Goal: Transaction & Acquisition: Purchase product/service

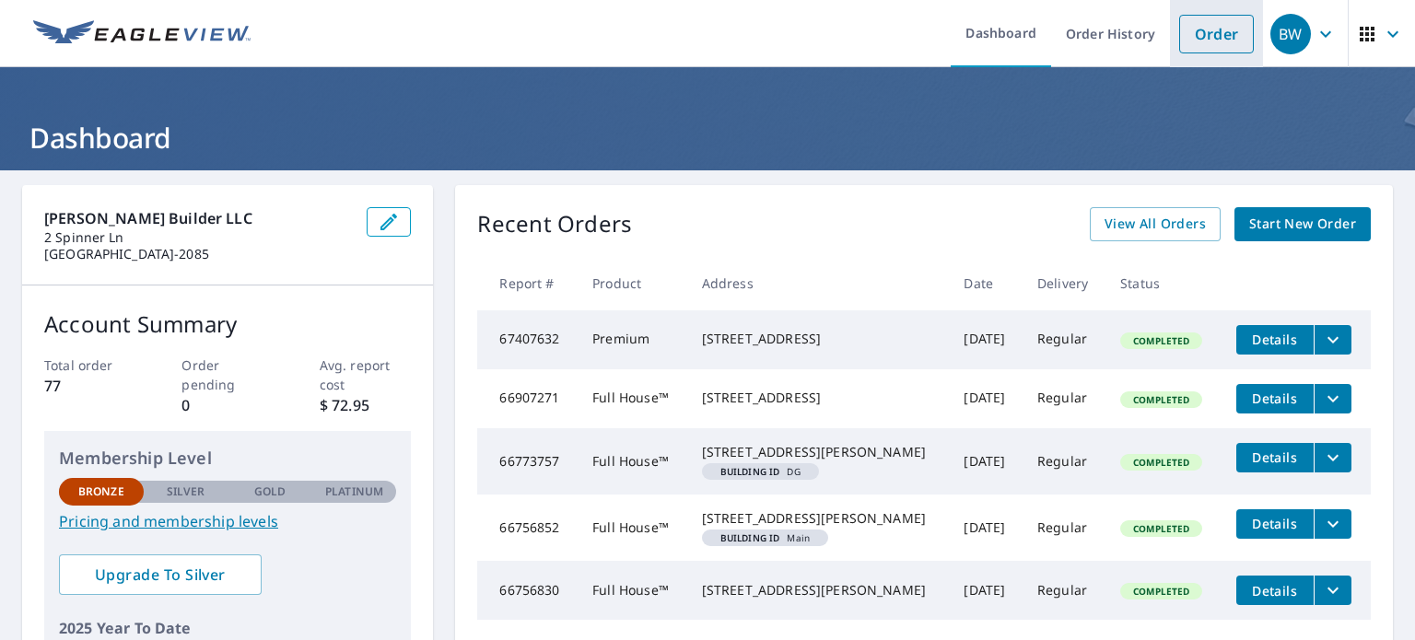
click at [1196, 34] on link "Order" at bounding box center [1216, 34] width 75 height 39
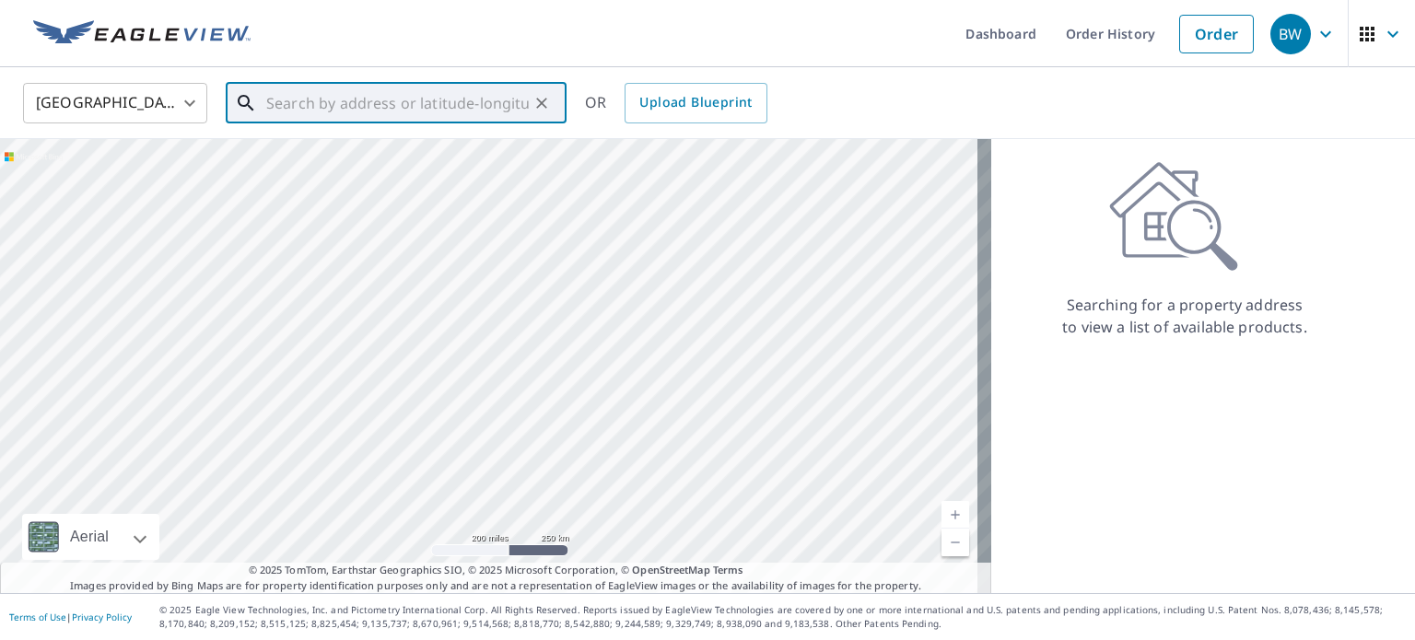
click at [342, 98] on input "text" at bounding box center [397, 103] width 262 height 52
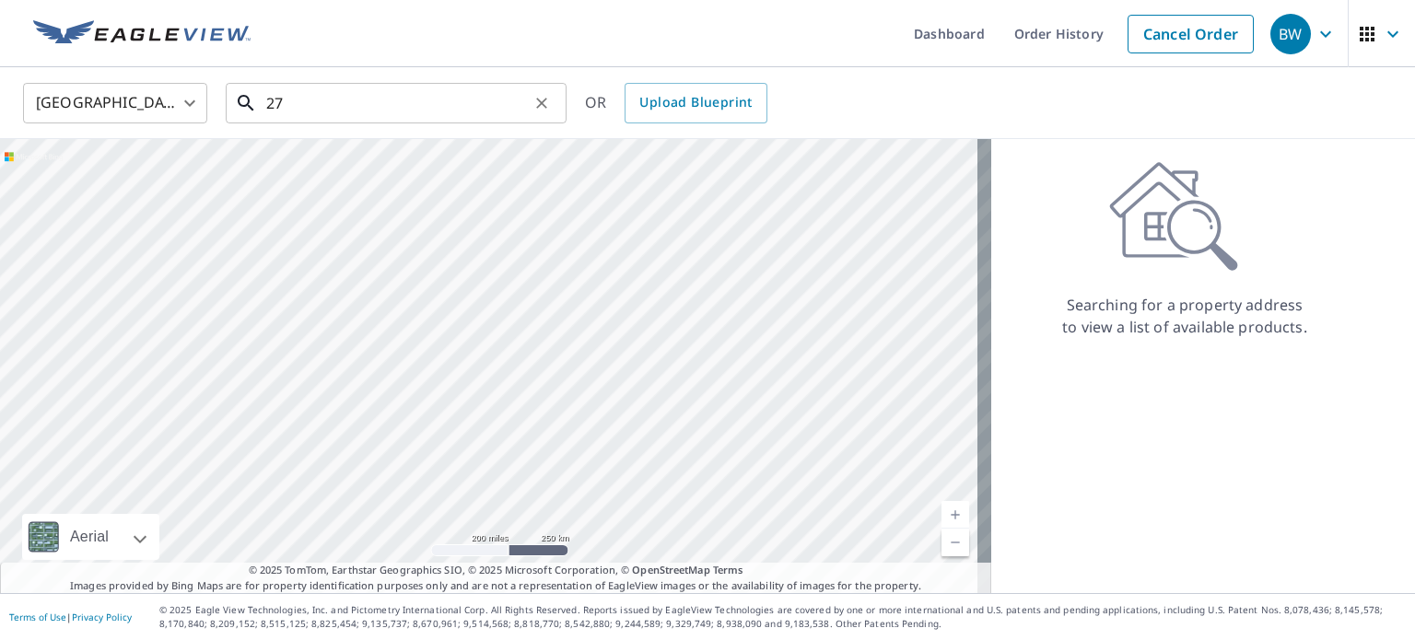
click at [297, 102] on input "27" at bounding box center [397, 103] width 262 height 52
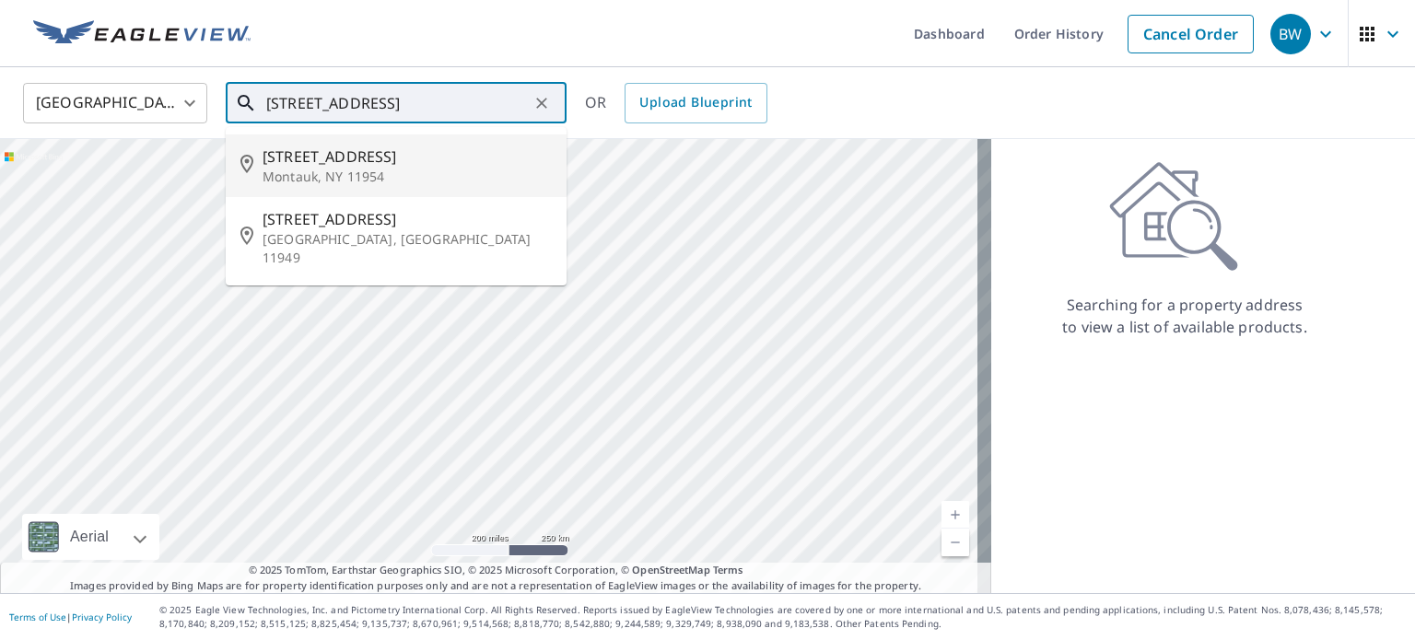
click at [303, 174] on p "Montauk, NY 11954" at bounding box center [406, 177] width 289 height 18
type input "[STREET_ADDRESS]"
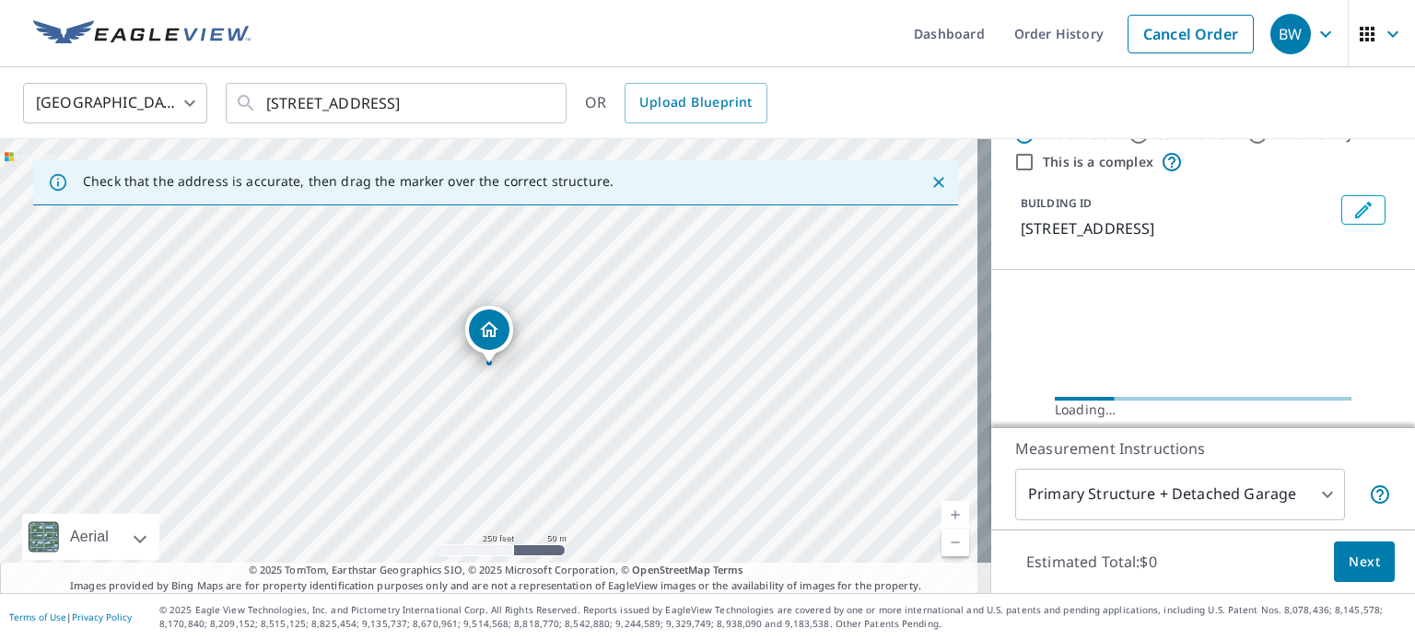
scroll to position [92, 0]
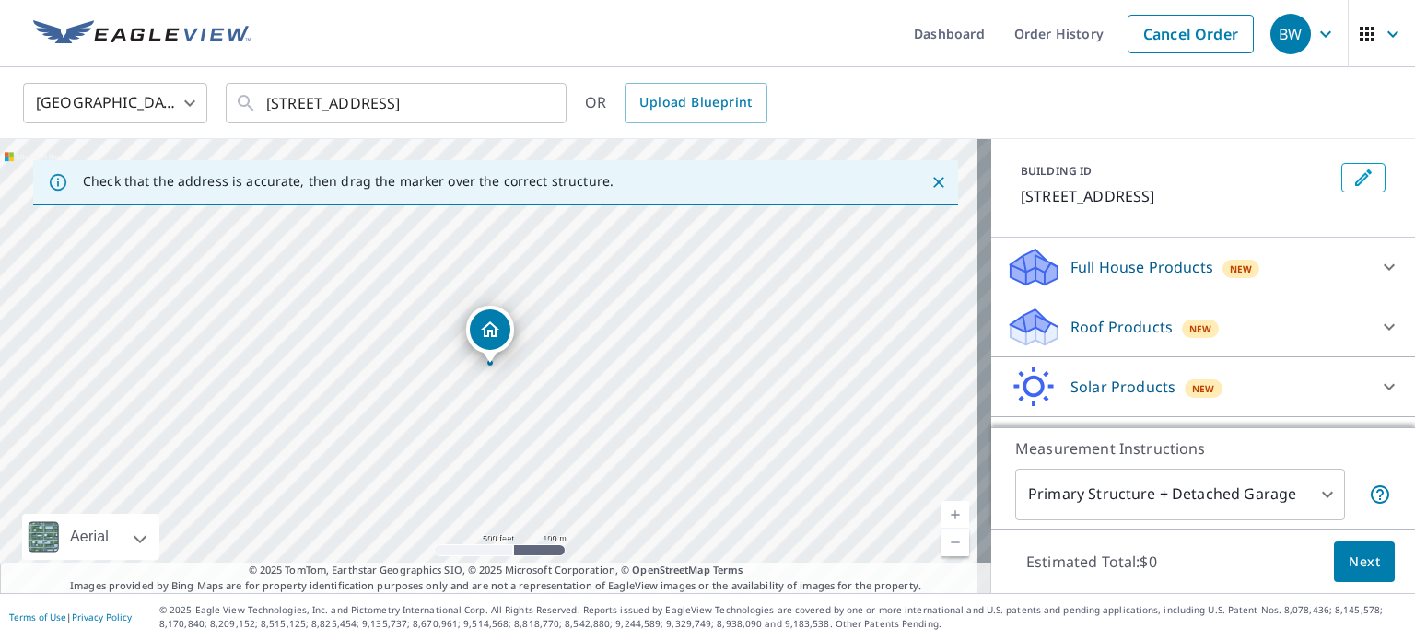
click at [1174, 272] on p "Full House Products" at bounding box center [1141, 267] width 143 height 22
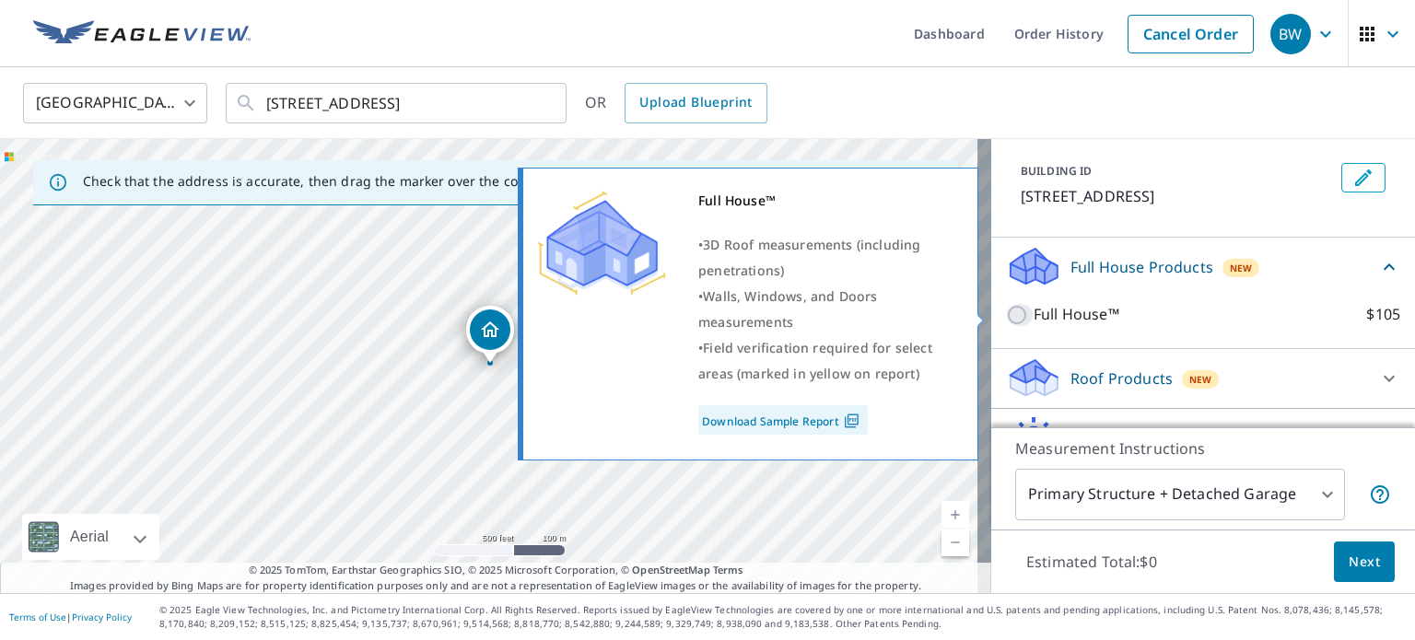
click at [1013, 314] on input "Full House™ $105" at bounding box center [1020, 315] width 28 height 22
checkbox input "true"
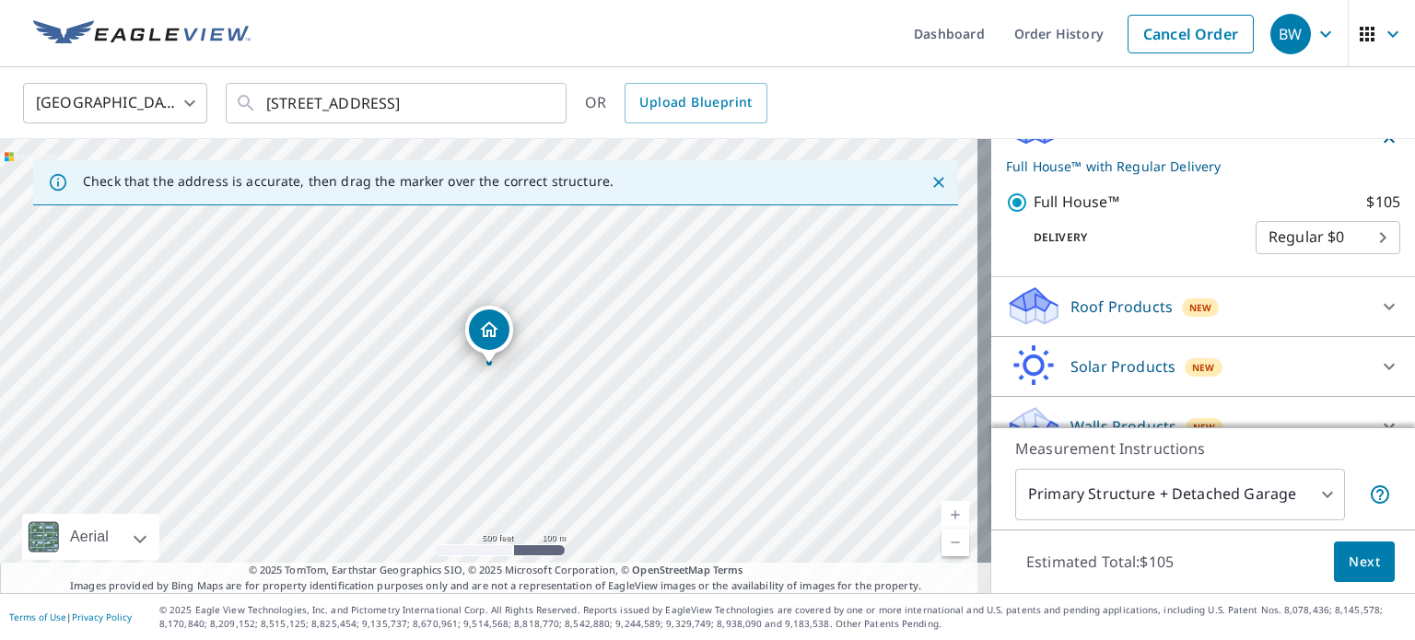
scroll to position [261, 0]
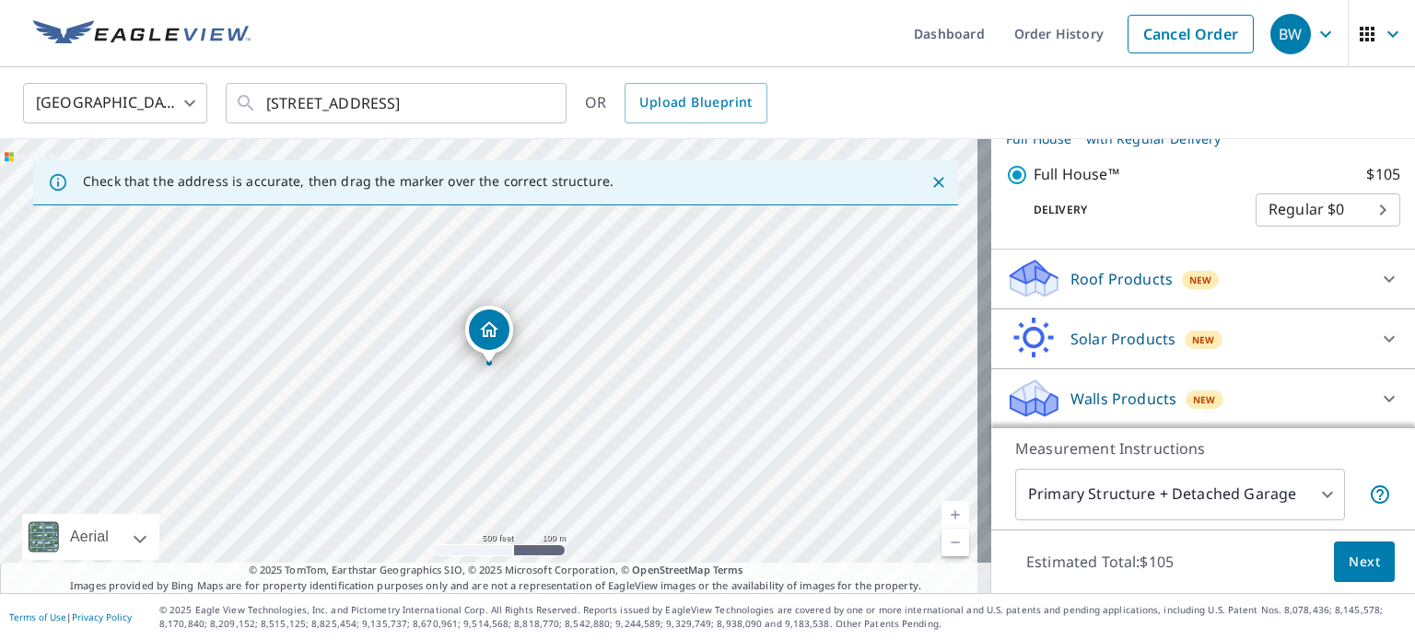
click at [1149, 401] on p "Walls Products" at bounding box center [1123, 399] width 106 height 22
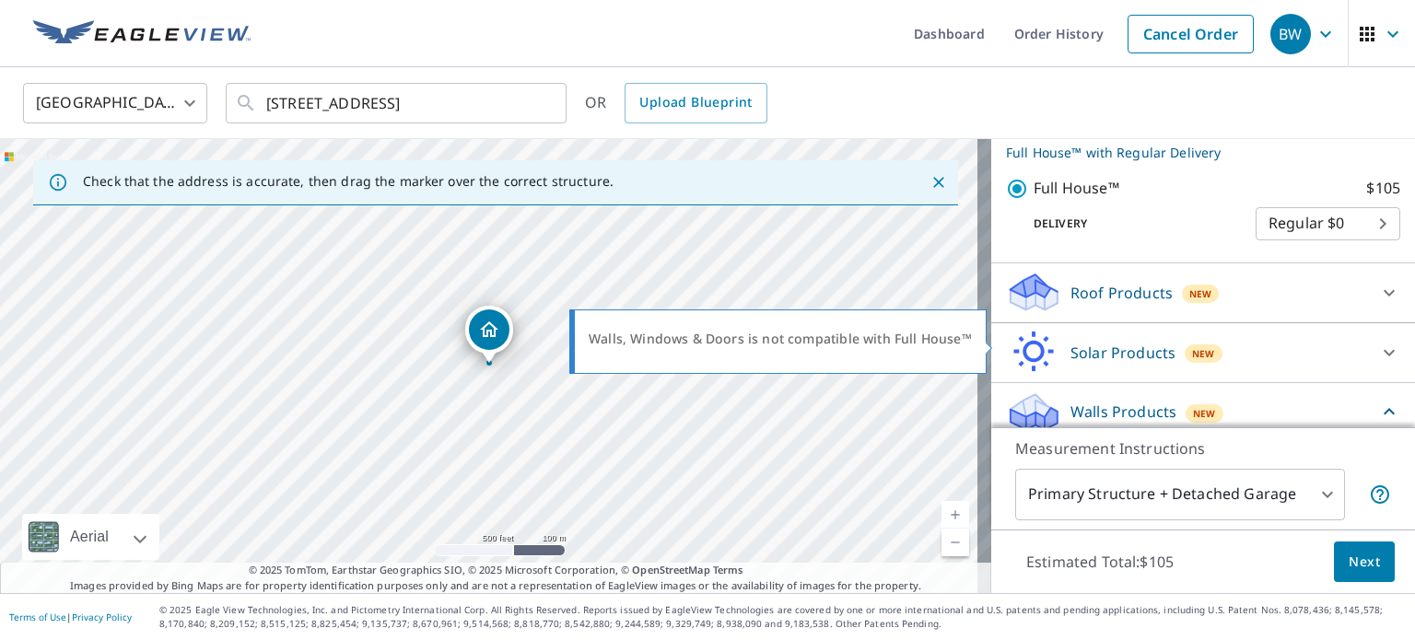
scroll to position [364, 0]
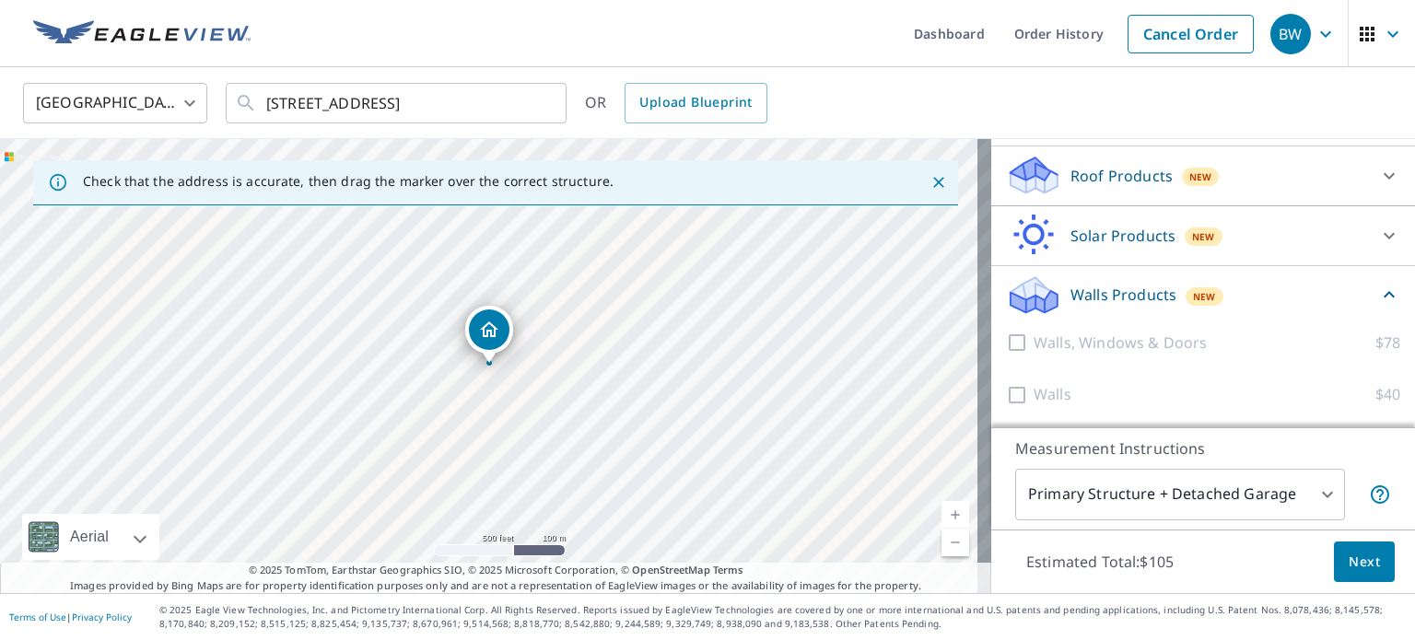
click at [1347, 574] on button "Next" at bounding box center [1364, 562] width 61 height 41
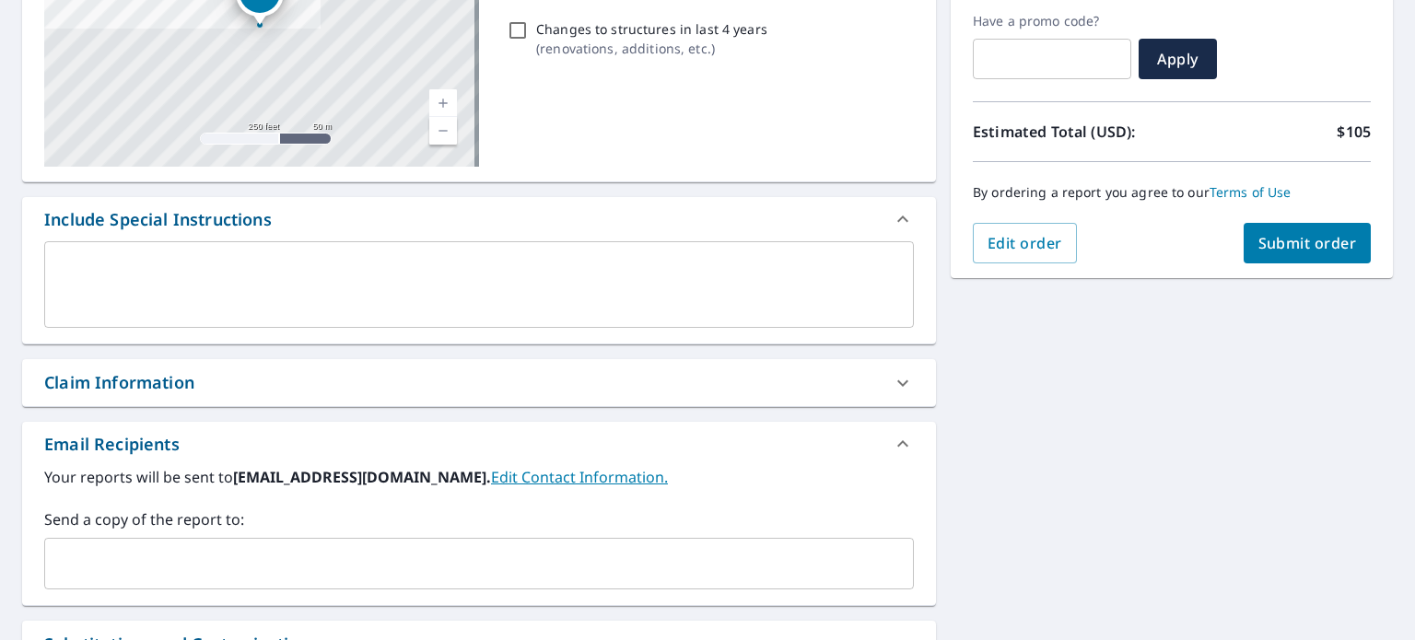
scroll to position [460, 0]
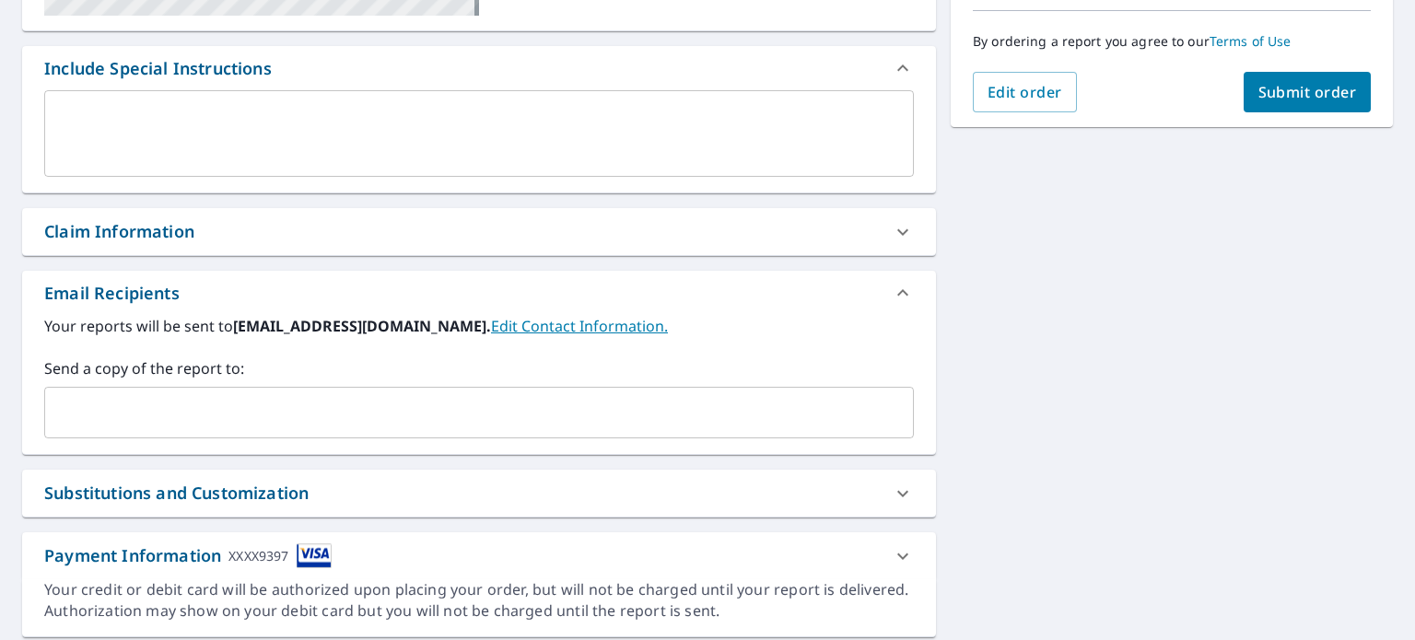
click at [420, 425] on input "text" at bounding box center [464, 412] width 825 height 35
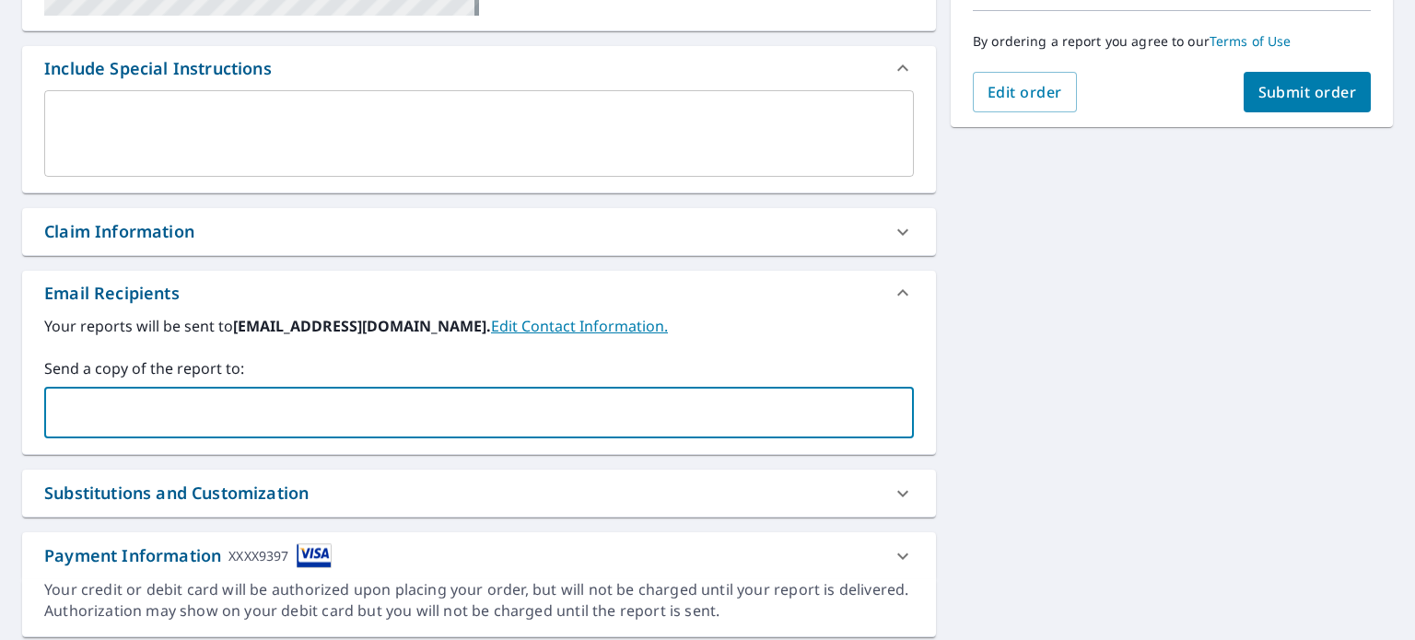
type input "[EMAIL_ADDRESS][DOMAIN_NAME]"
checkbox input "true"
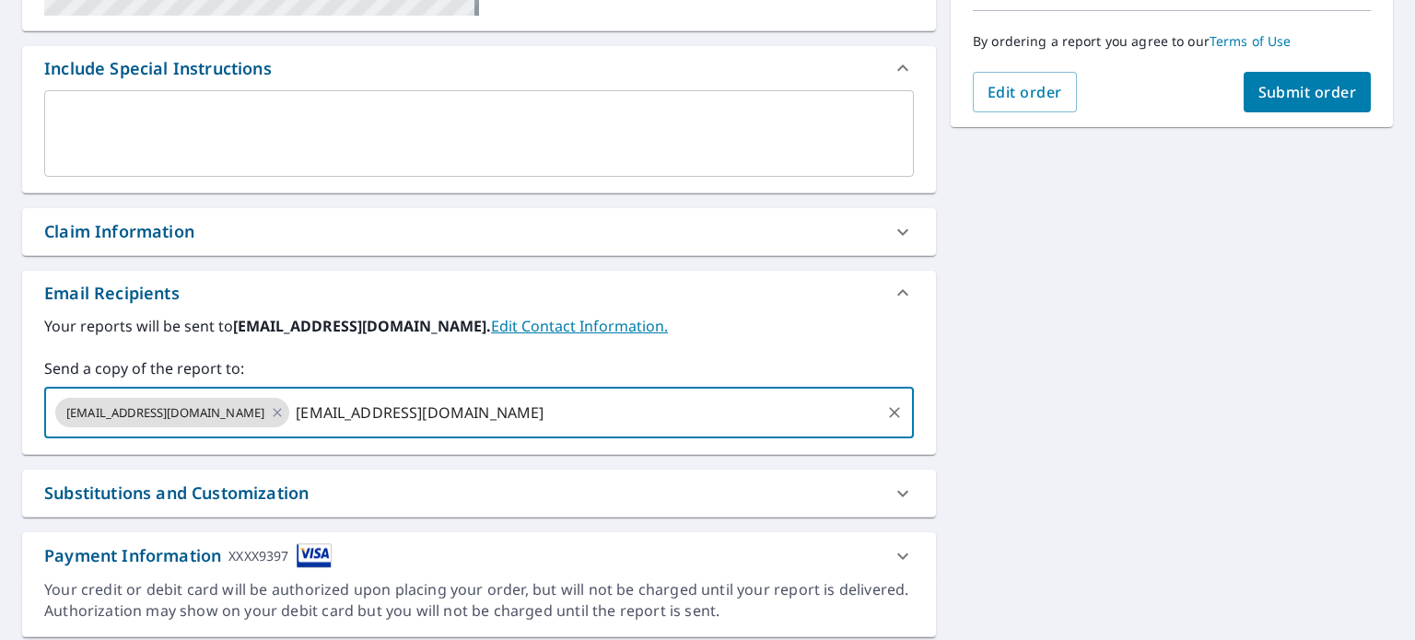
type input "[EMAIL_ADDRESS][DOMAIN_NAME]"
click at [1283, 89] on span "Submit order" at bounding box center [1307, 92] width 99 height 20
checkbox input "true"
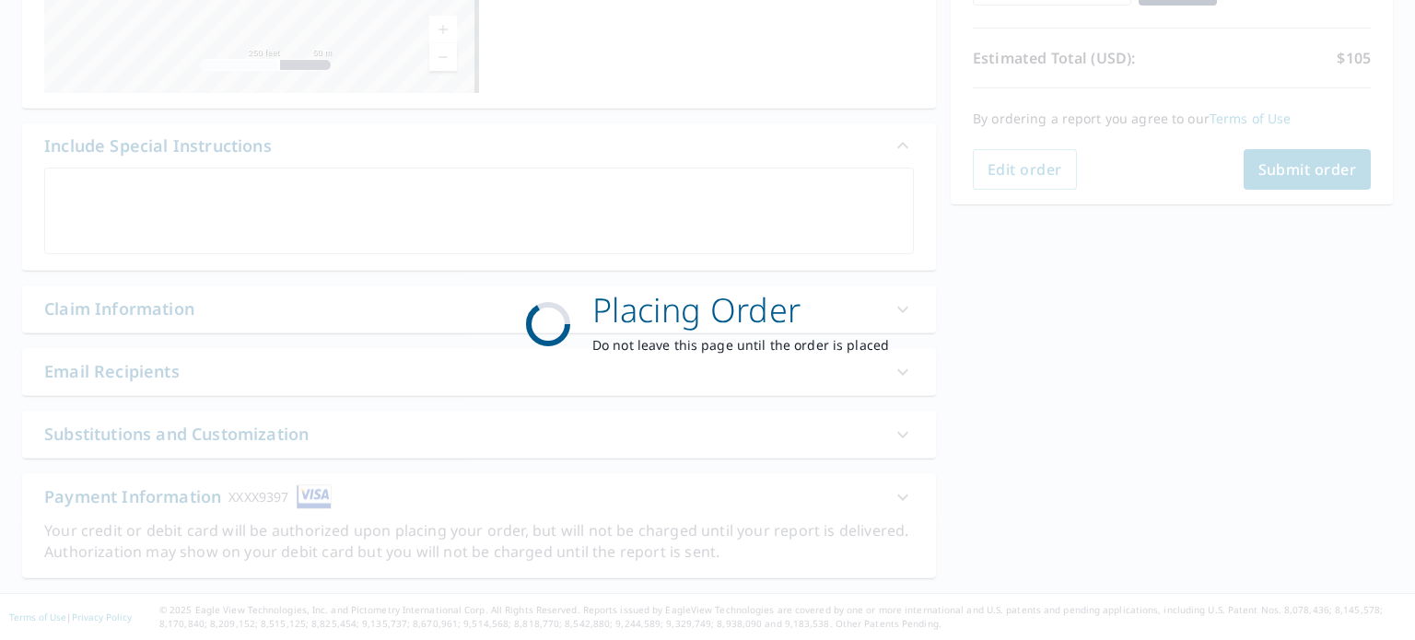
scroll to position [381, 0]
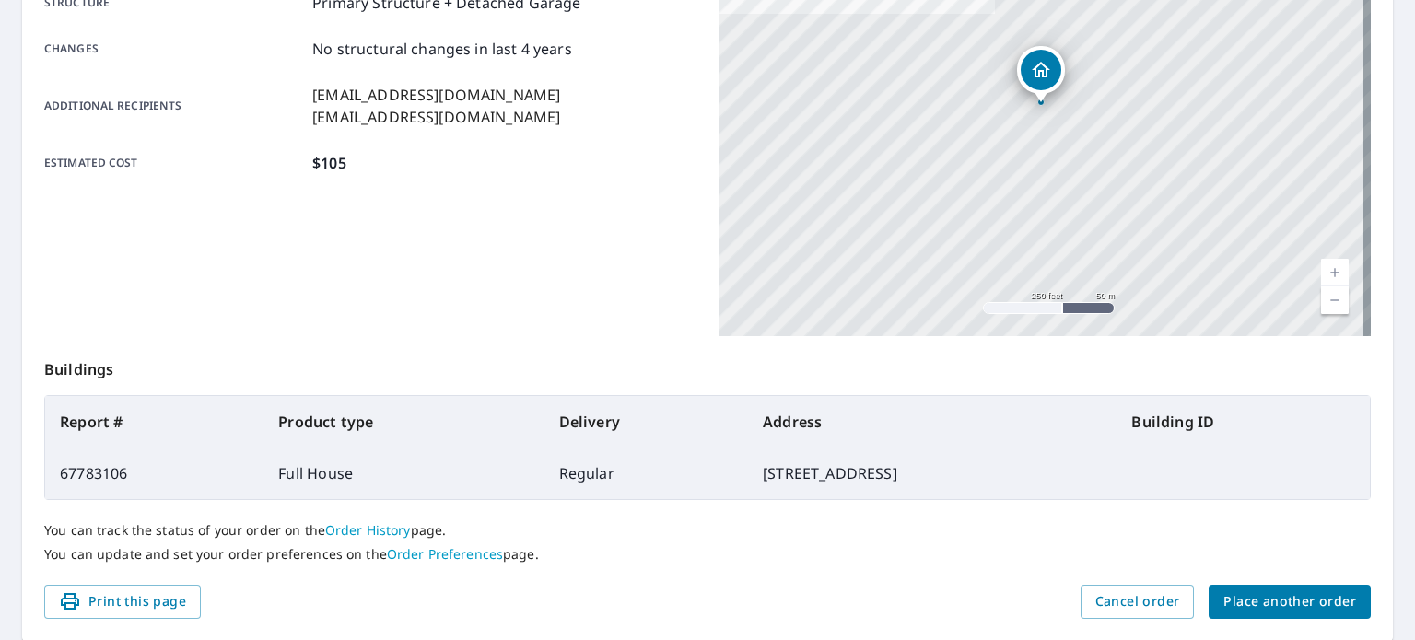
scroll to position [381, 0]
